Goal: Task Accomplishment & Management: Use online tool/utility

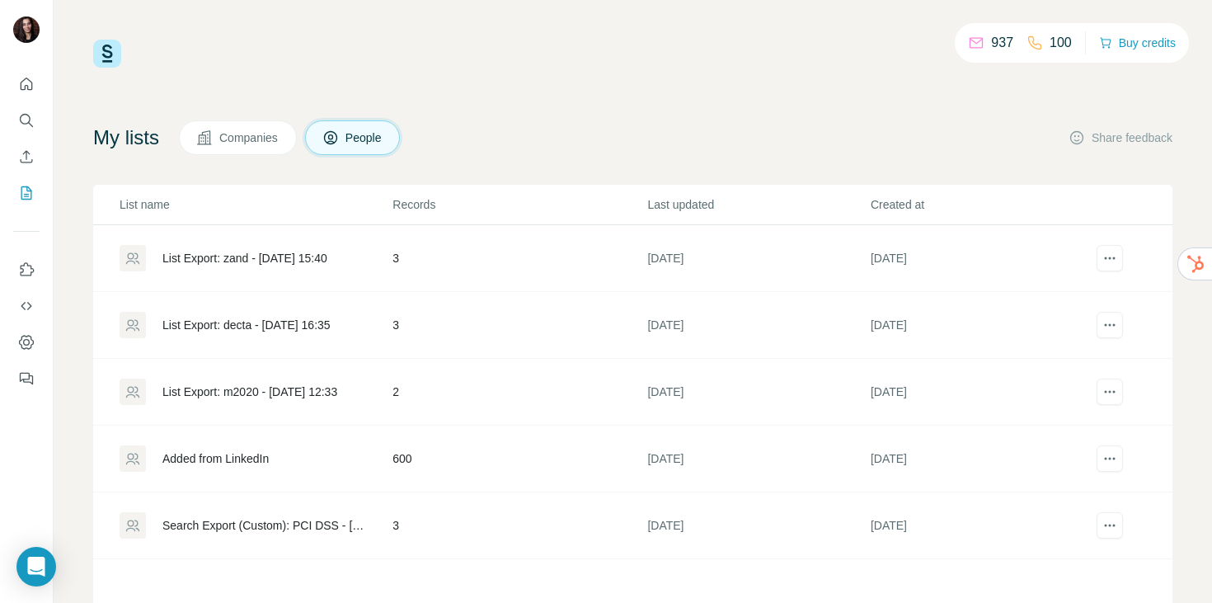
click at [228, 141] on span "Companies" at bounding box center [249, 137] width 60 height 16
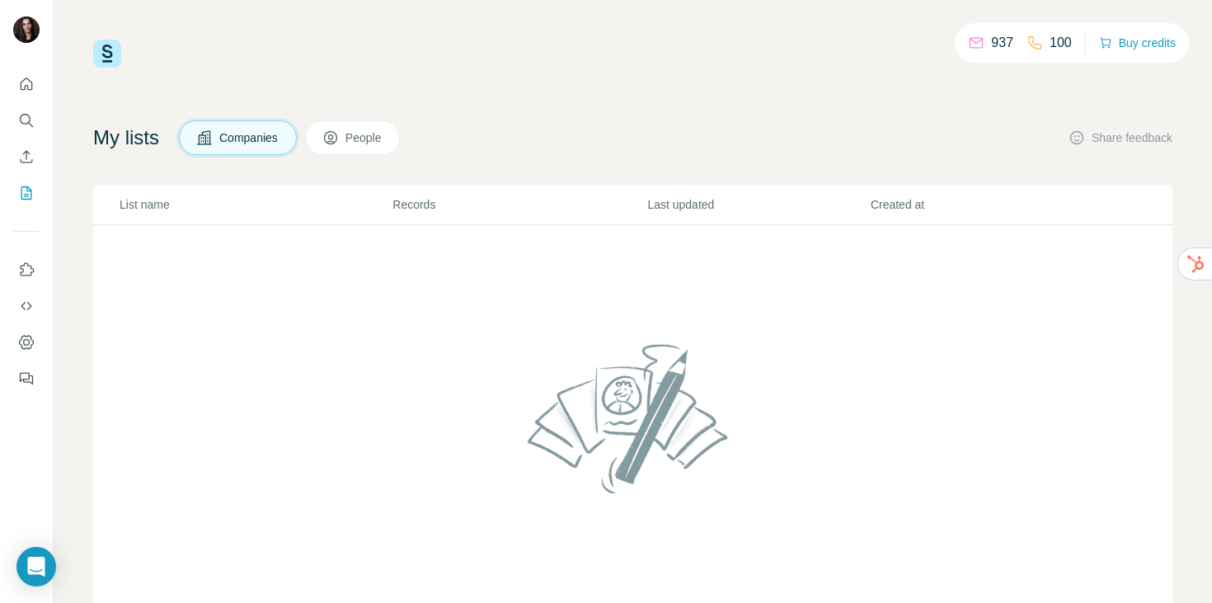
click at [353, 134] on button "People" at bounding box center [353, 137] width 96 height 35
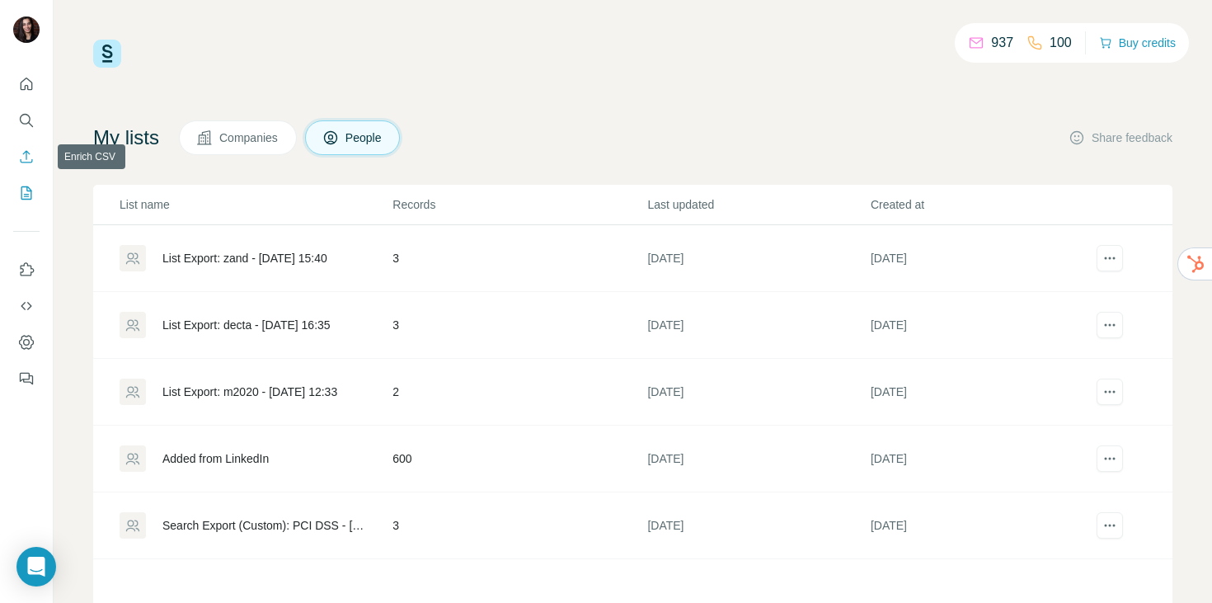
drag, startPoint x: 0, startPoint y: 0, endPoint x: 24, endPoint y: 163, distance: 165.0
click at [24, 163] on icon "Enrich CSV" at bounding box center [26, 156] width 16 height 16
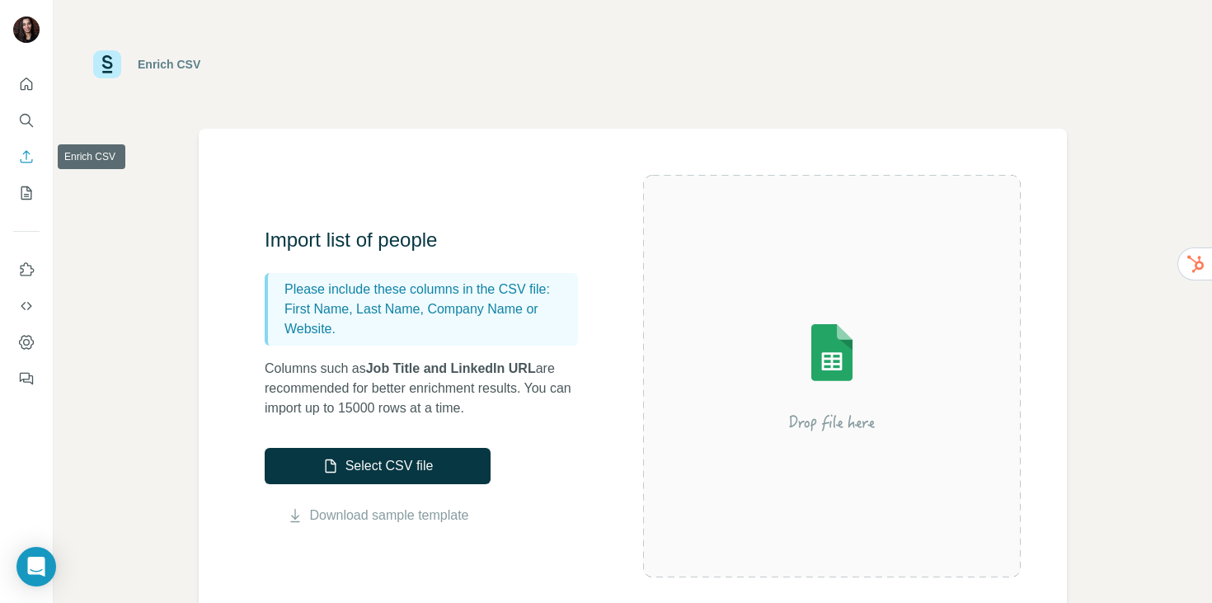
click at [392, 472] on button "Select CSV file" at bounding box center [378, 466] width 226 height 36
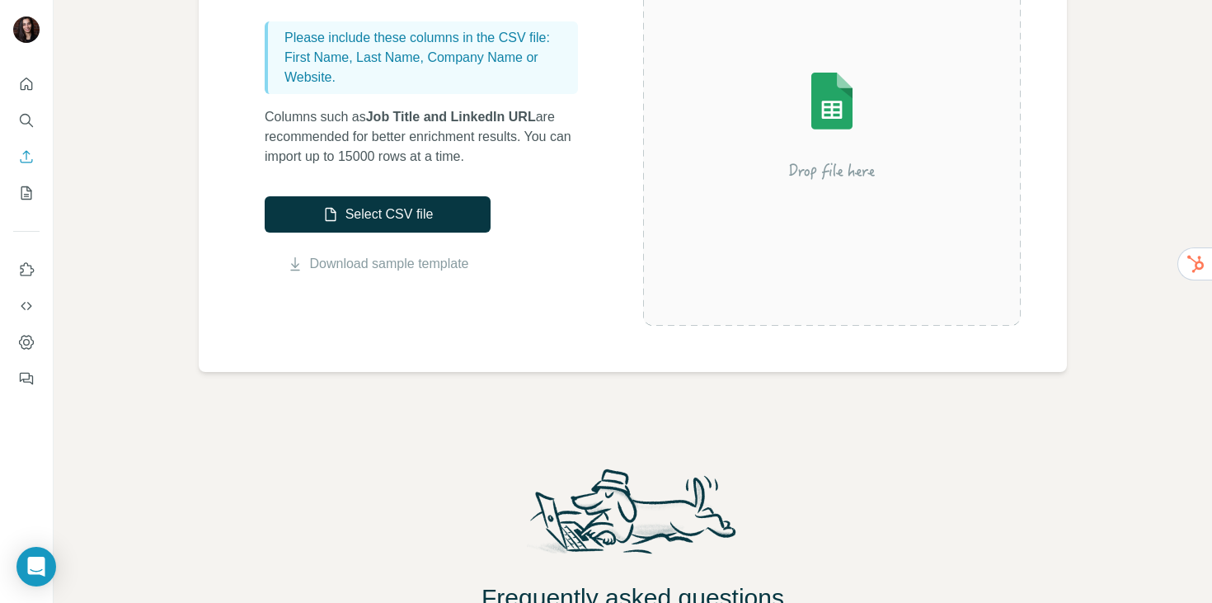
scroll to position [252, 0]
click at [26, 193] on icon "My lists" at bounding box center [26, 193] width 16 height 16
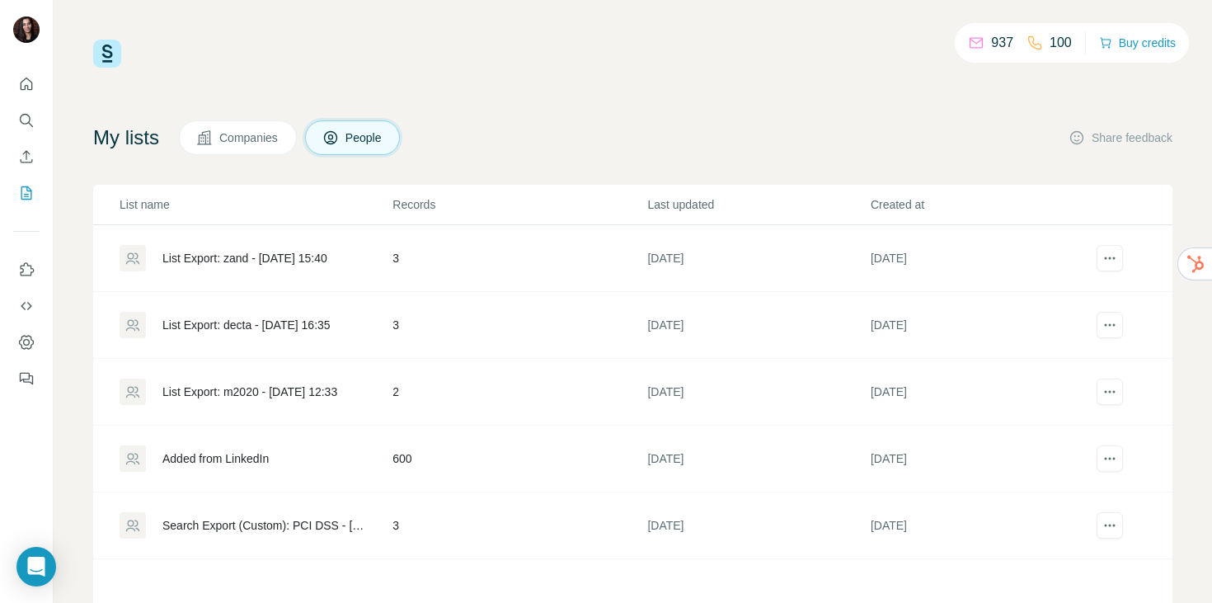
click at [267, 248] on div "List Export: zand - [DATE] 15:40" at bounding box center [255, 258] width 271 height 26
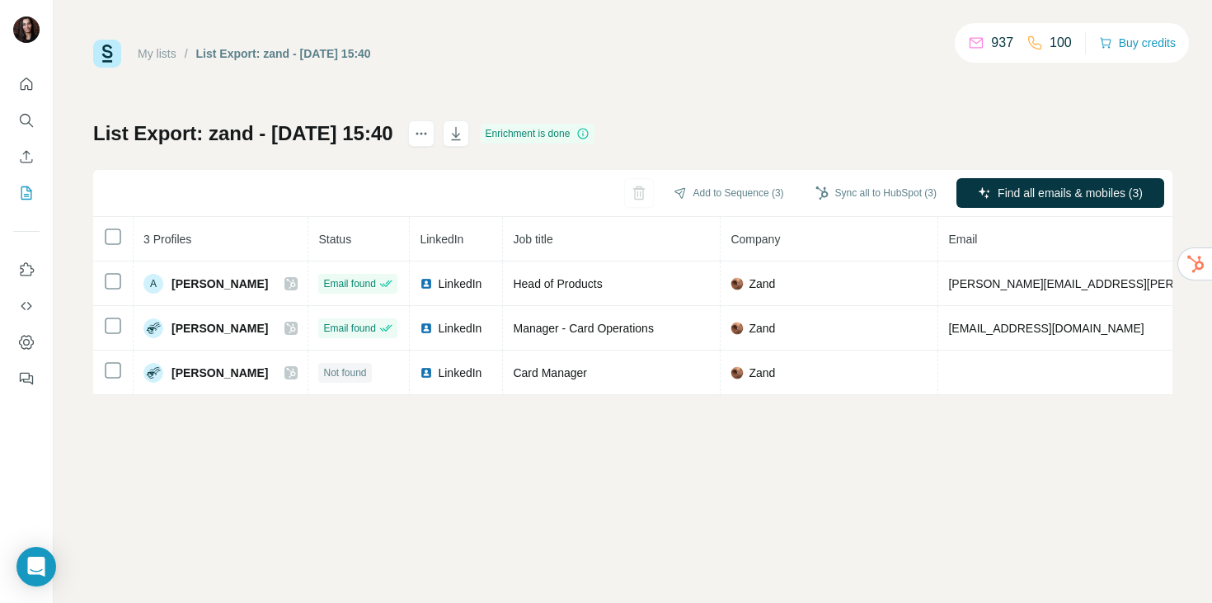
click at [19, 189] on icon "My lists" at bounding box center [26, 193] width 16 height 16
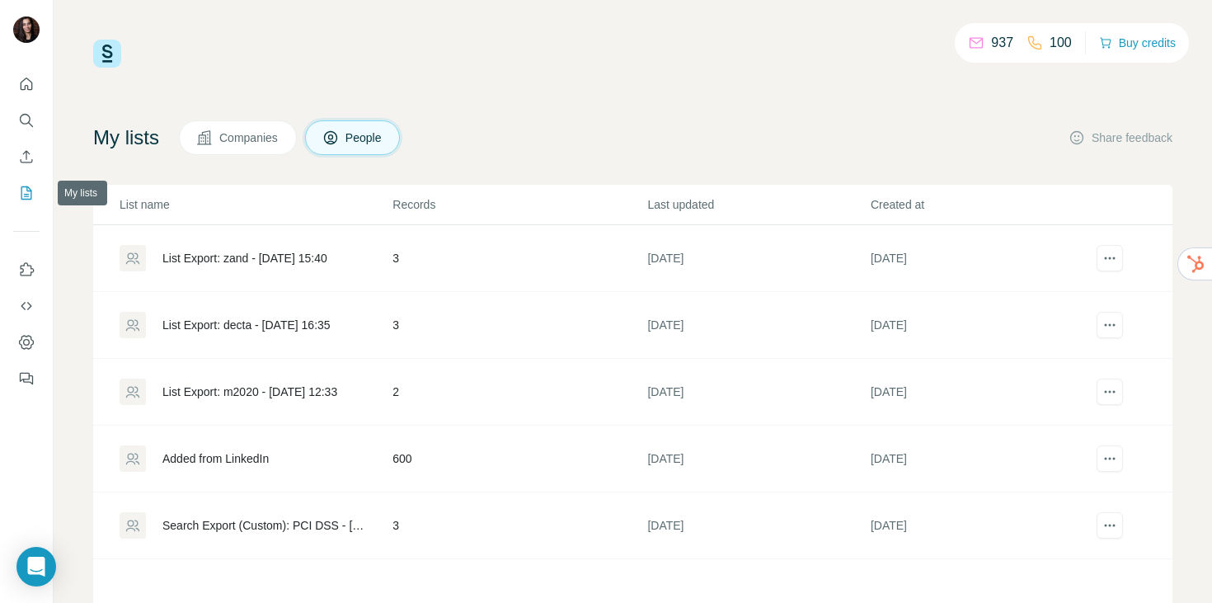
drag, startPoint x: 26, startPoint y: 193, endPoint x: 232, endPoint y: 145, distance: 211.6
click at [232, 145] on span "Companies" at bounding box center [249, 137] width 60 height 16
drag, startPoint x: 232, startPoint y: 145, endPoint x: 242, endPoint y: 133, distance: 15.8
click at [242, 133] on span "Companies" at bounding box center [249, 137] width 60 height 16
click at [239, 144] on span "Companies" at bounding box center [249, 137] width 60 height 16
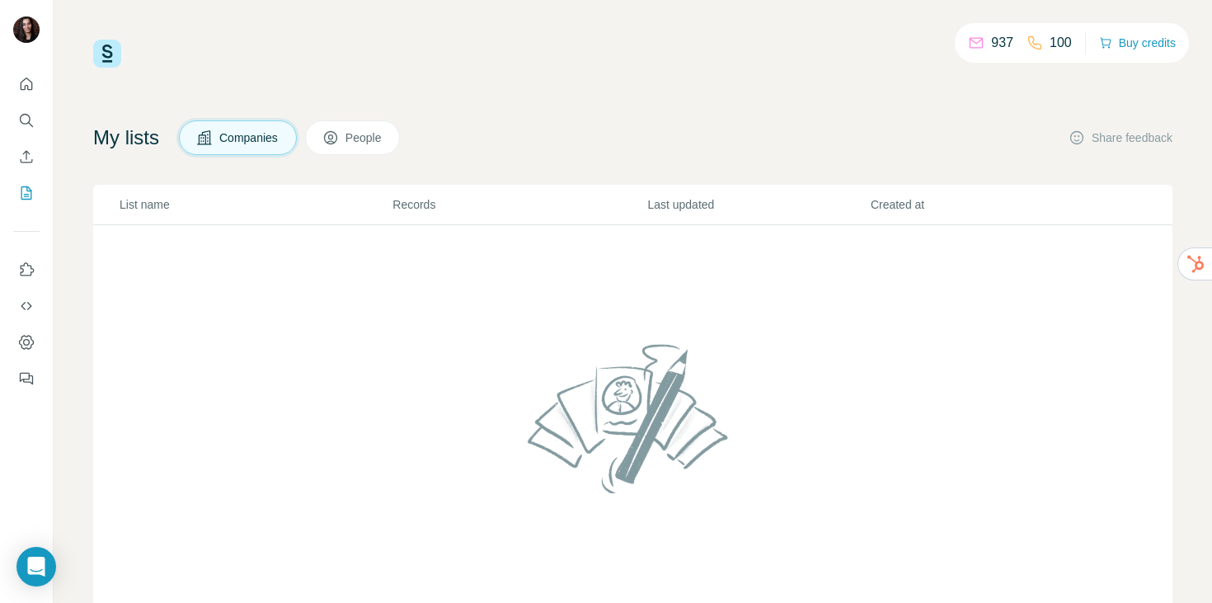
drag, startPoint x: 242, startPoint y: 133, endPoint x: 246, endPoint y: 142, distance: 9.6
click at [246, 142] on span "Companies" at bounding box center [249, 137] width 60 height 16
drag, startPoint x: 246, startPoint y: 142, endPoint x: 366, endPoint y: 139, distance: 120.4
click at [366, 139] on span "People" at bounding box center [364, 137] width 38 height 16
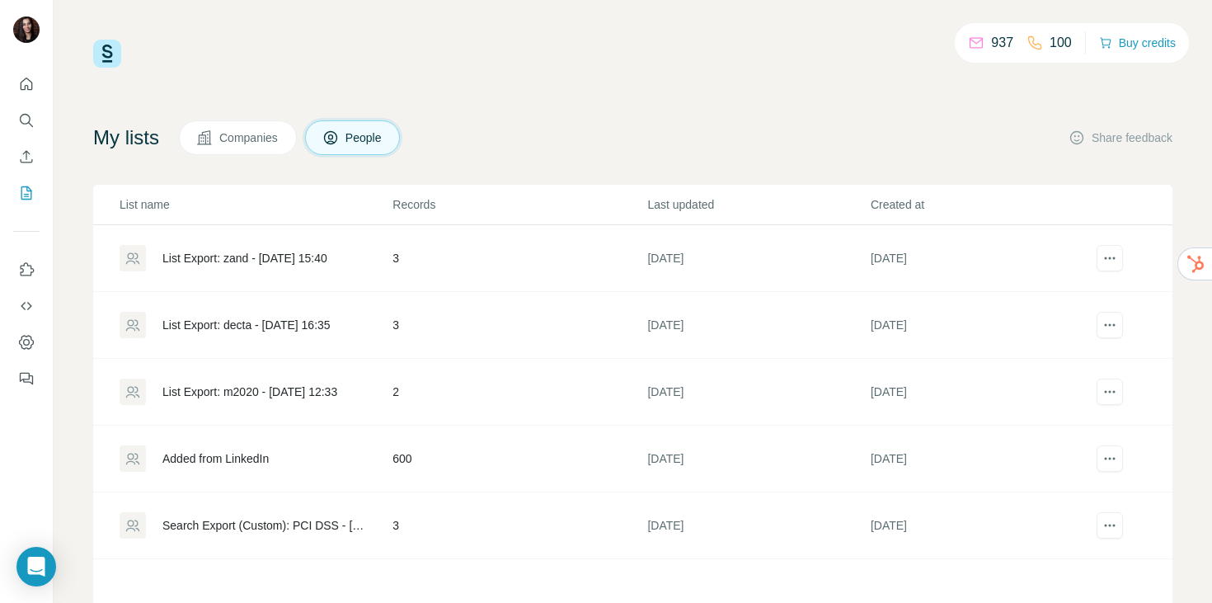
drag, startPoint x: 366, startPoint y: 139, endPoint x: 260, endPoint y: 149, distance: 106.8
click at [260, 149] on button "Companies" at bounding box center [238, 137] width 118 height 35
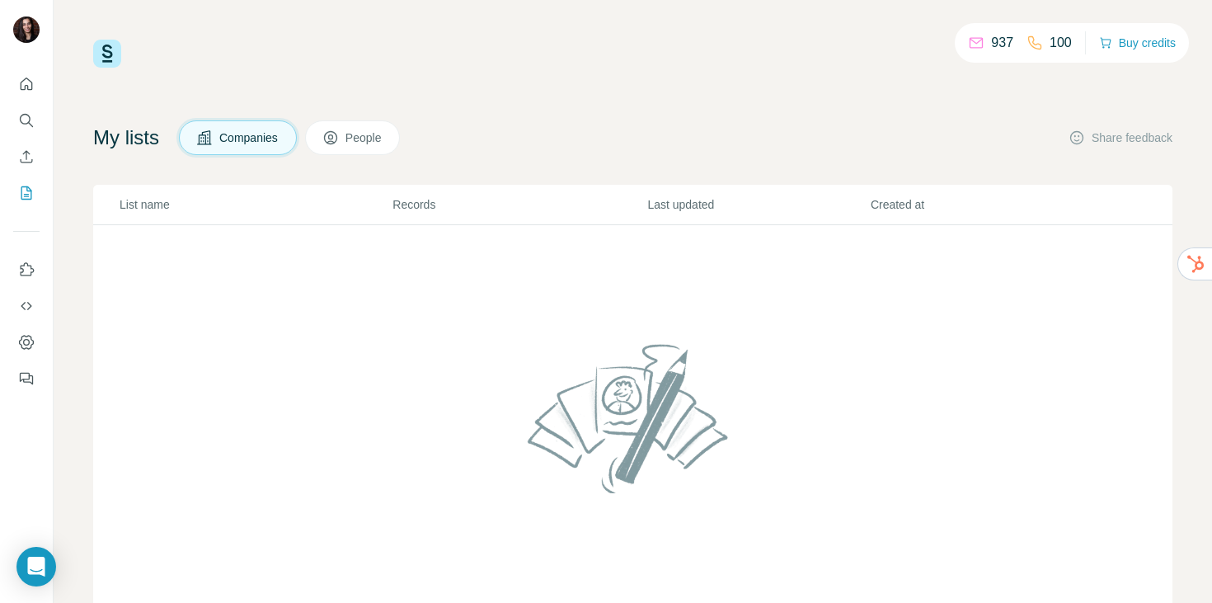
click at [24, 162] on icon "Enrich CSV" at bounding box center [27, 156] width 12 height 12
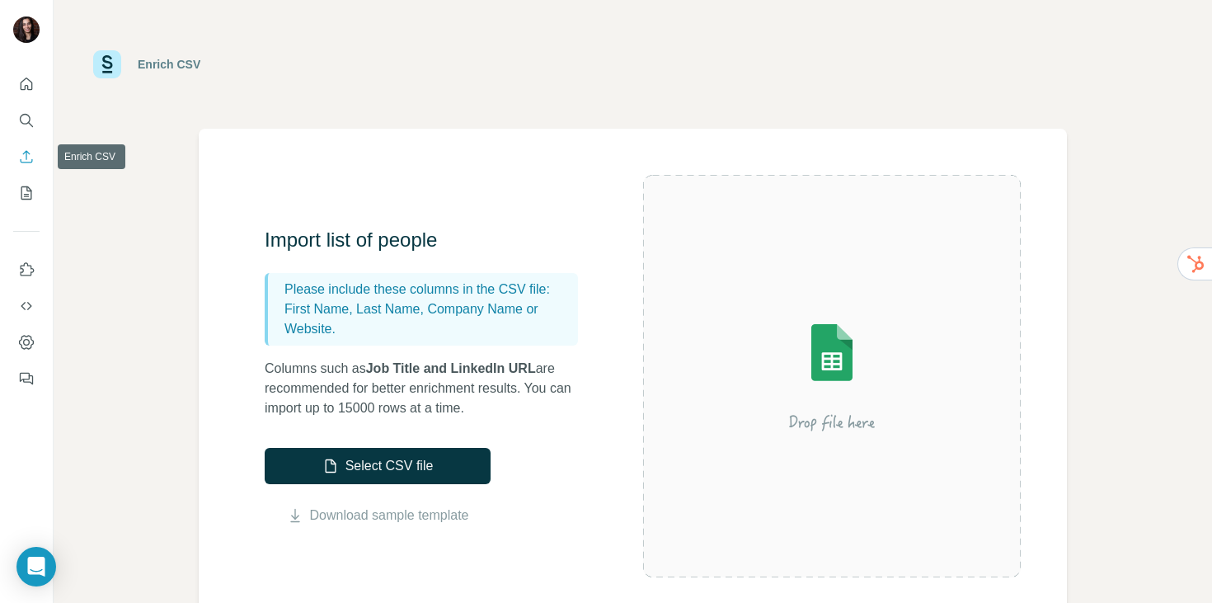
click at [351, 467] on button "Select CSV file" at bounding box center [378, 466] width 226 height 36
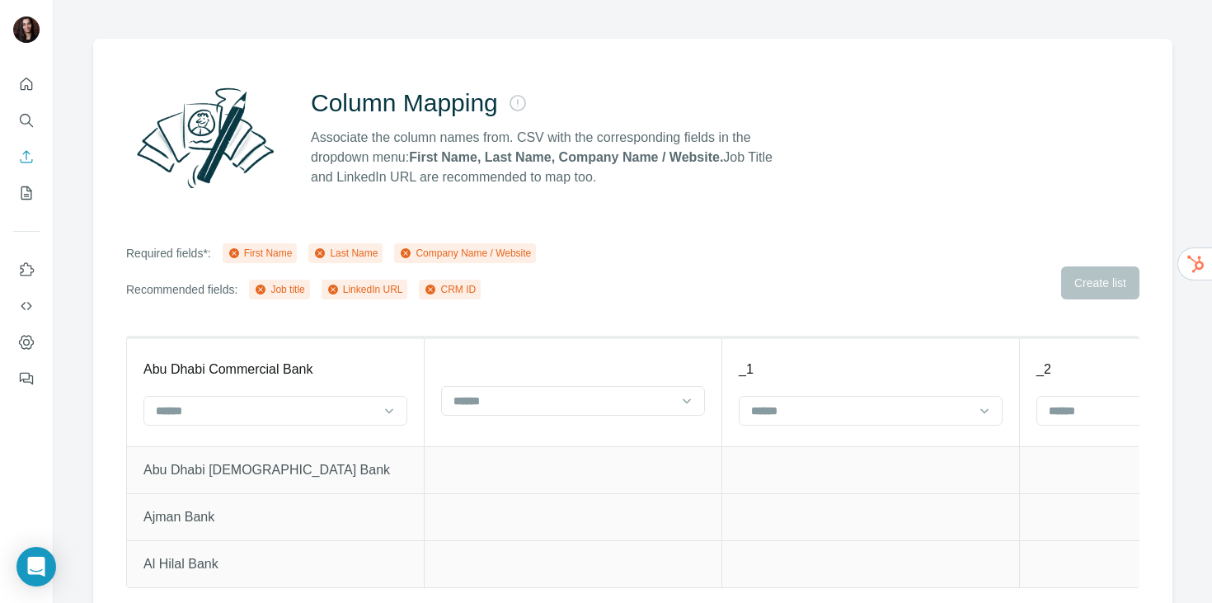
scroll to position [104, 0]
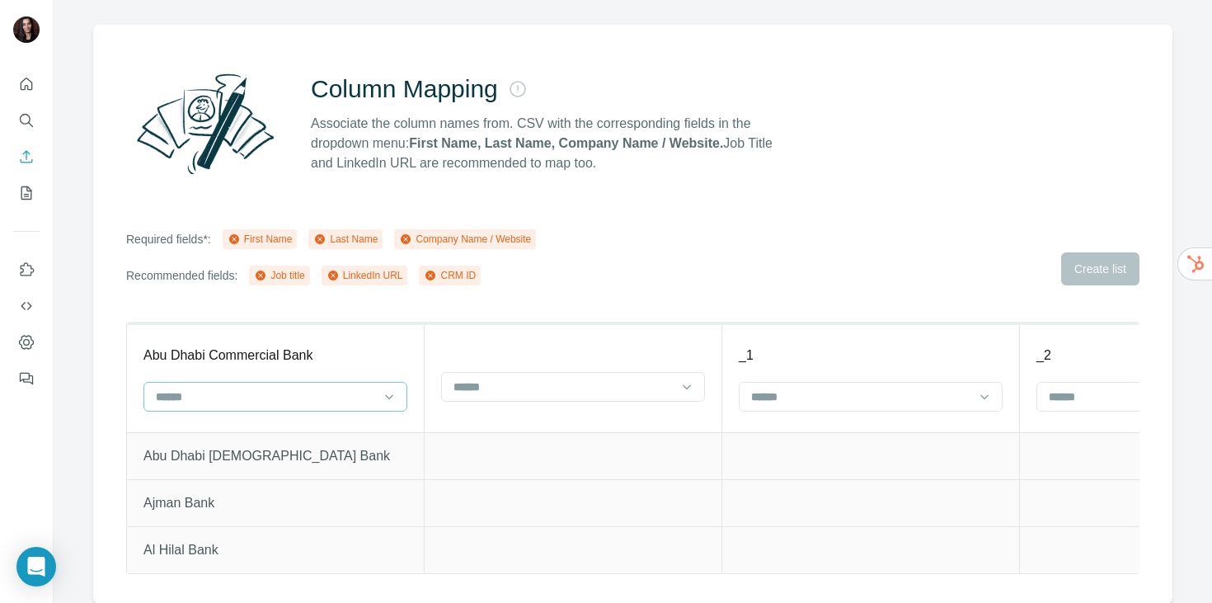
click at [283, 395] on input at bounding box center [265, 396] width 223 height 18
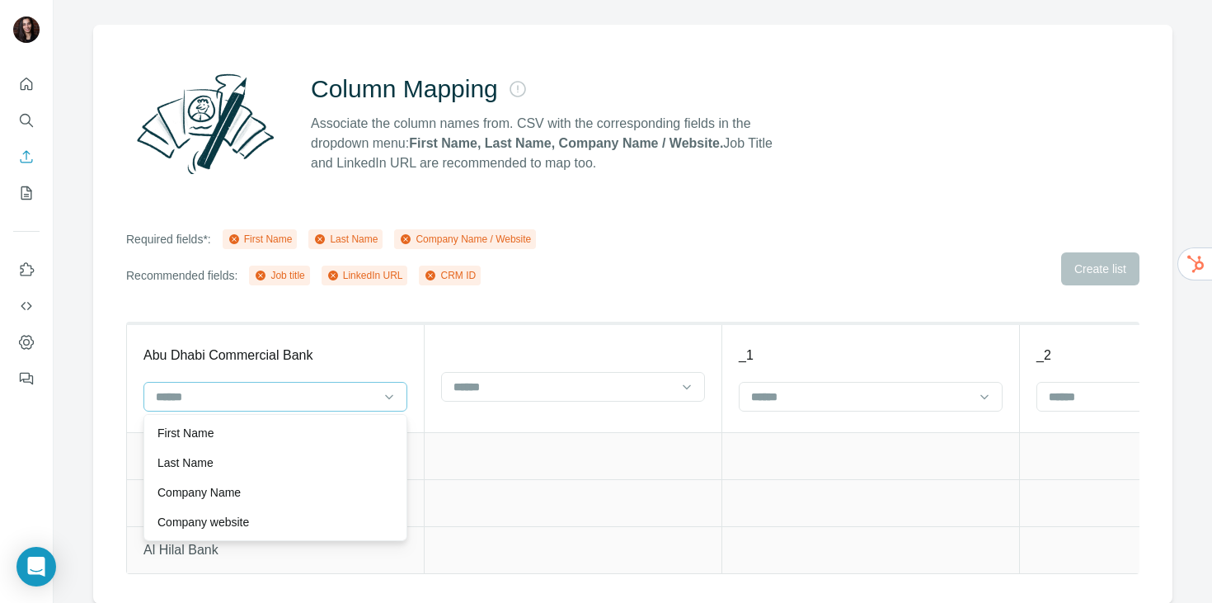
click at [267, 494] on div "Company Name" at bounding box center [275, 492] width 236 height 16
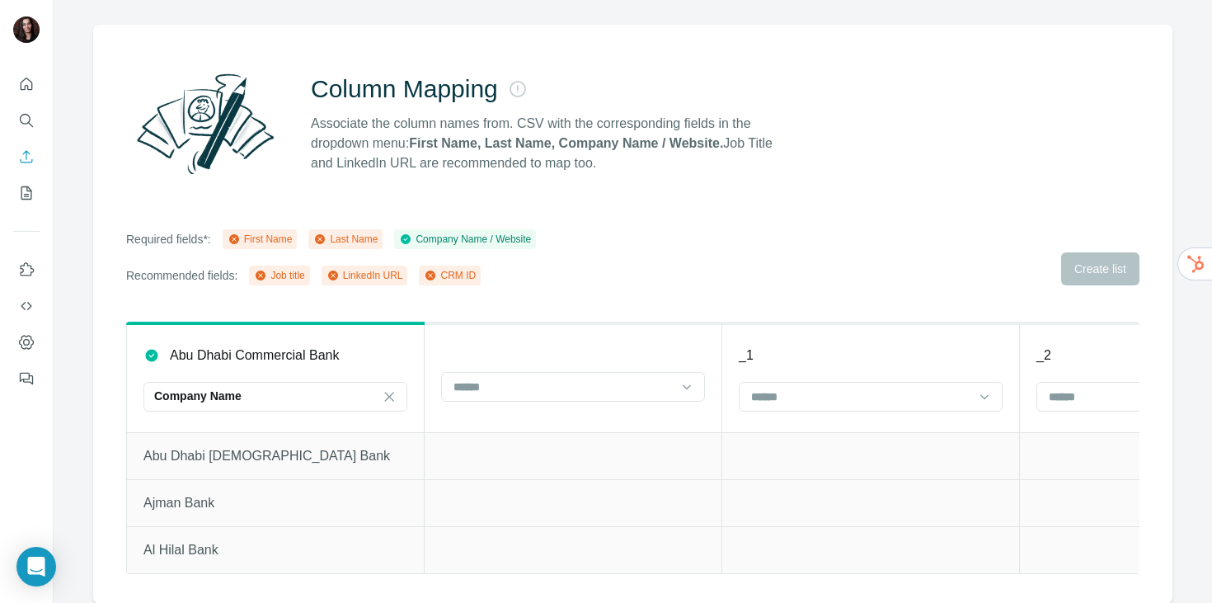
drag, startPoint x: 283, startPoint y: 395, endPoint x: 26, endPoint y: 190, distance: 328.6
click at [26, 190] on icon "My lists" at bounding box center [26, 193] width 16 height 16
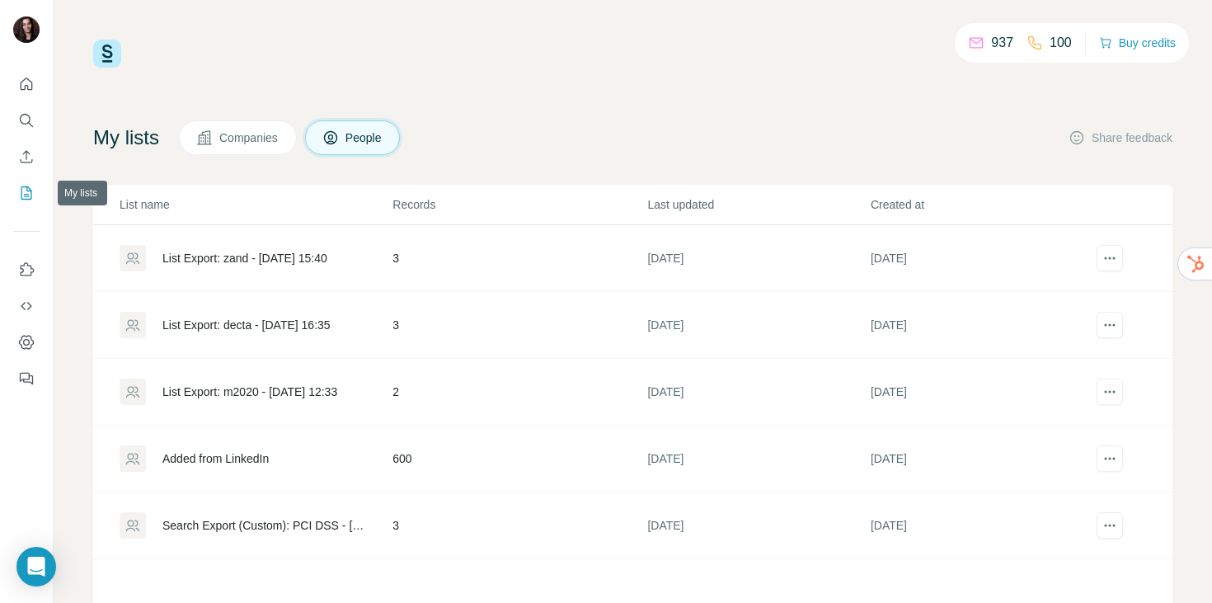
click at [21, 135] on nav at bounding box center [26, 138] width 26 height 139
click at [26, 116] on icon "Search" at bounding box center [26, 120] width 16 height 16
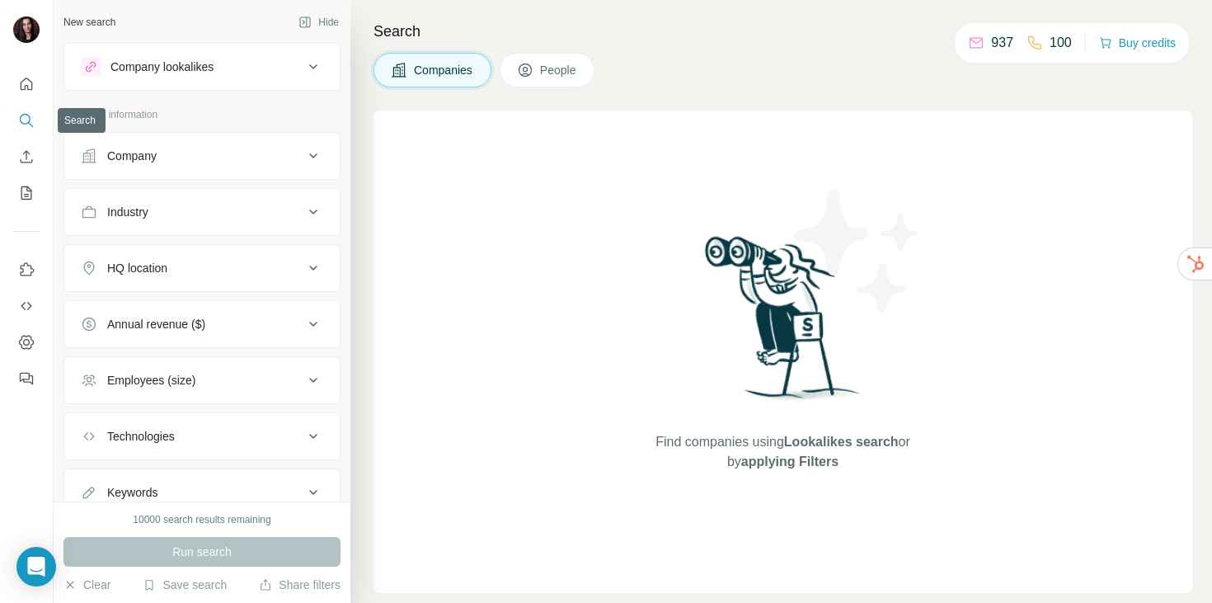
click at [186, 340] on button "Annual revenue ($)" at bounding box center [201, 324] width 275 height 40
drag, startPoint x: 26, startPoint y: 190, endPoint x: 183, endPoint y: 328, distance: 209.2
click at [183, 328] on div "Annual revenue ($)" at bounding box center [156, 324] width 98 height 16
